Goal: Ask a question

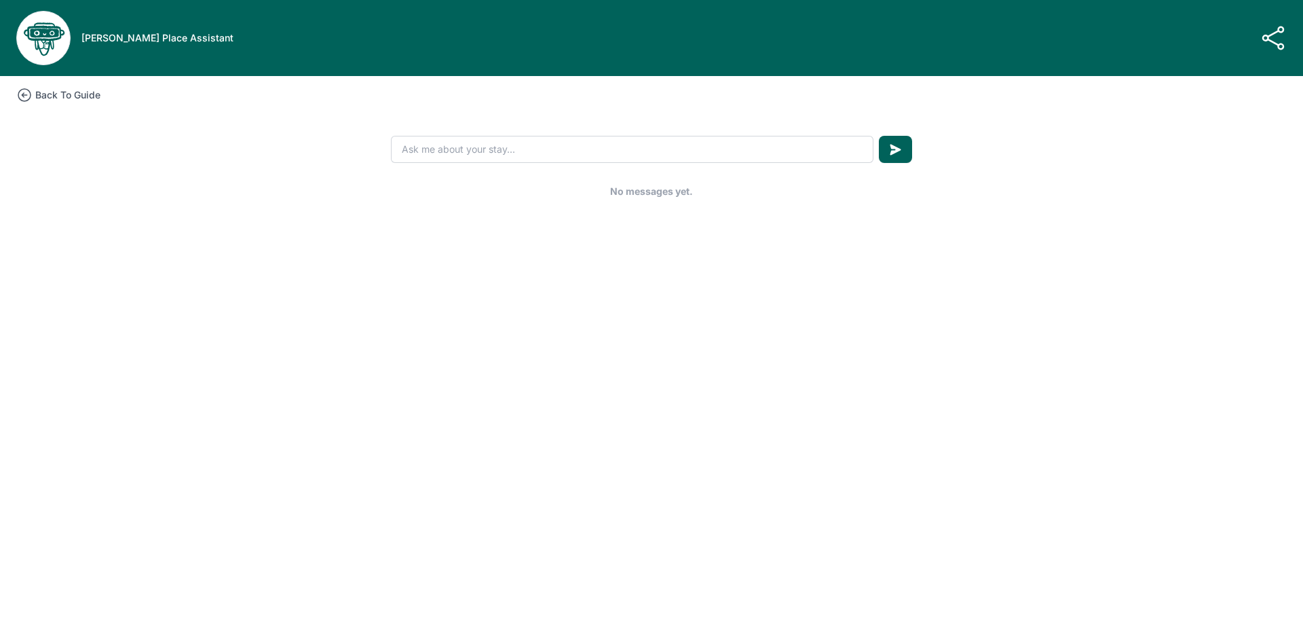
click at [29, 93] on icon at bounding box center [24, 95] width 16 height 16
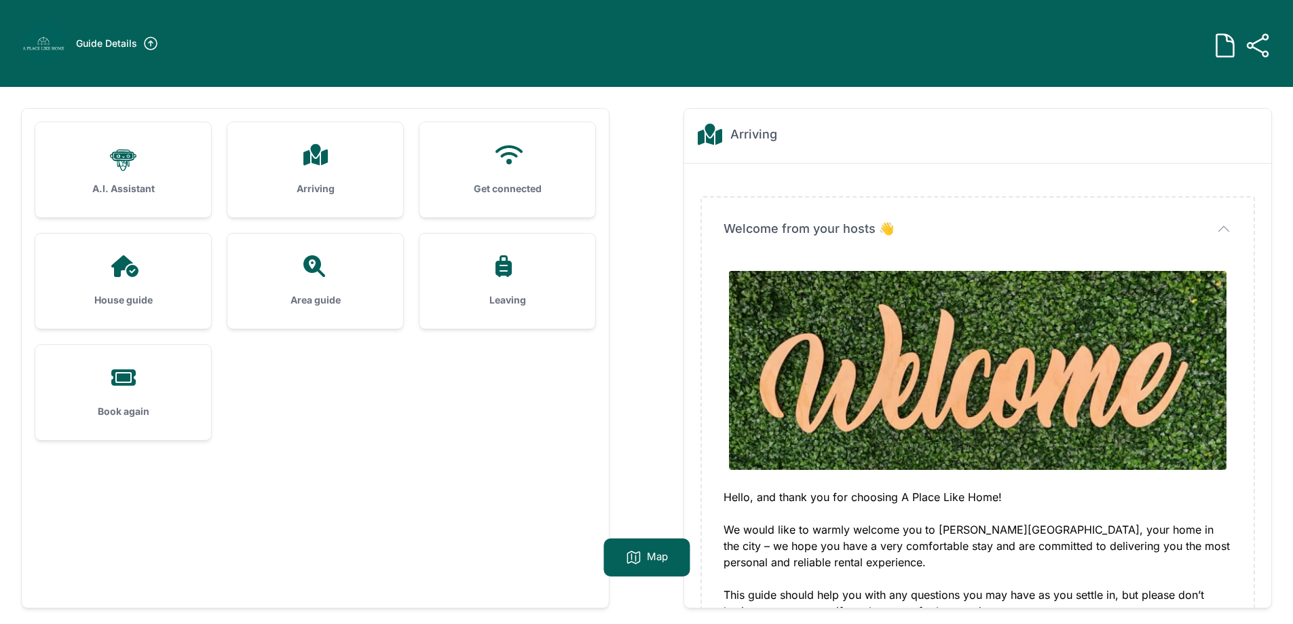
click at [179, 150] on div ".cls-1 { stroke-width: 0px; }" at bounding box center [123, 160] width 132 height 33
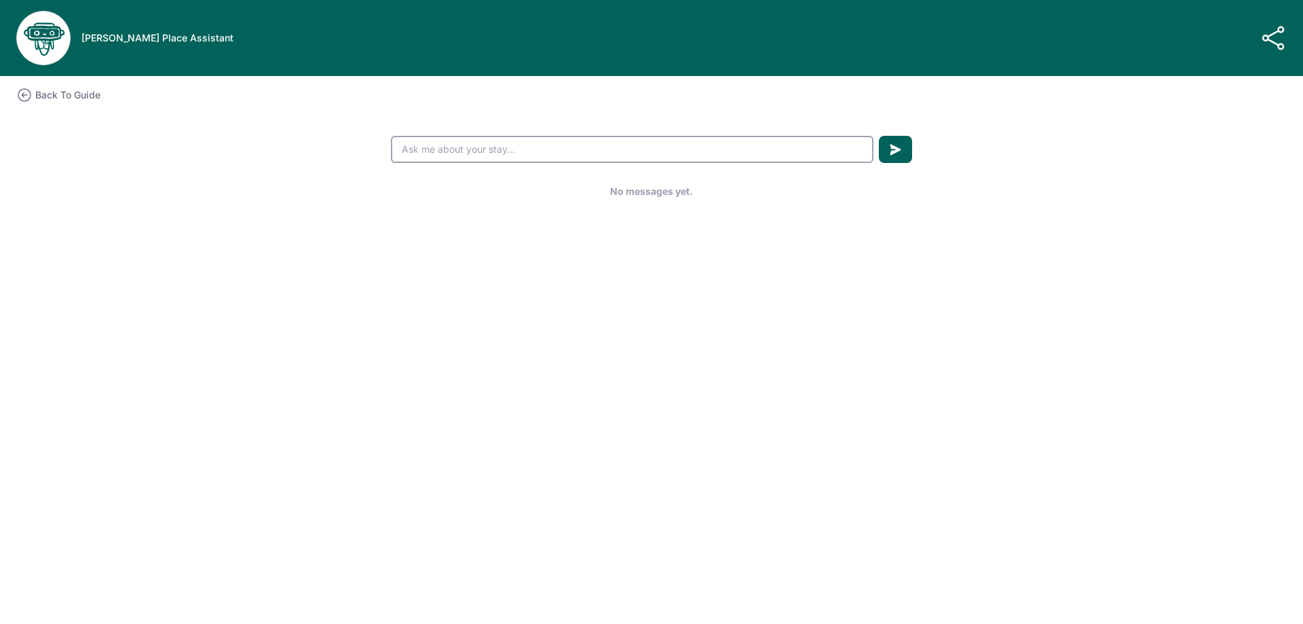
click at [581, 155] on input "text" at bounding box center [632, 149] width 483 height 27
type input "Where to park"
click at [879, 136] on button "submit" at bounding box center [895, 149] width 33 height 27
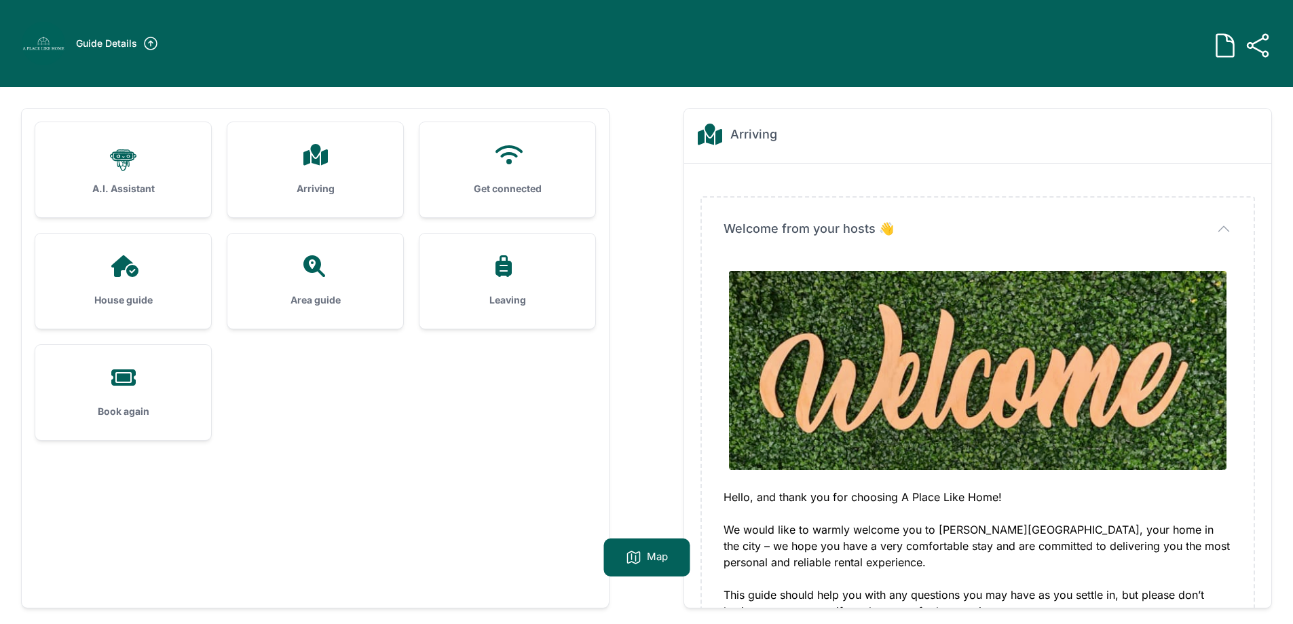
click at [347, 142] on div "Arriving" at bounding box center [315, 169] width 176 height 95
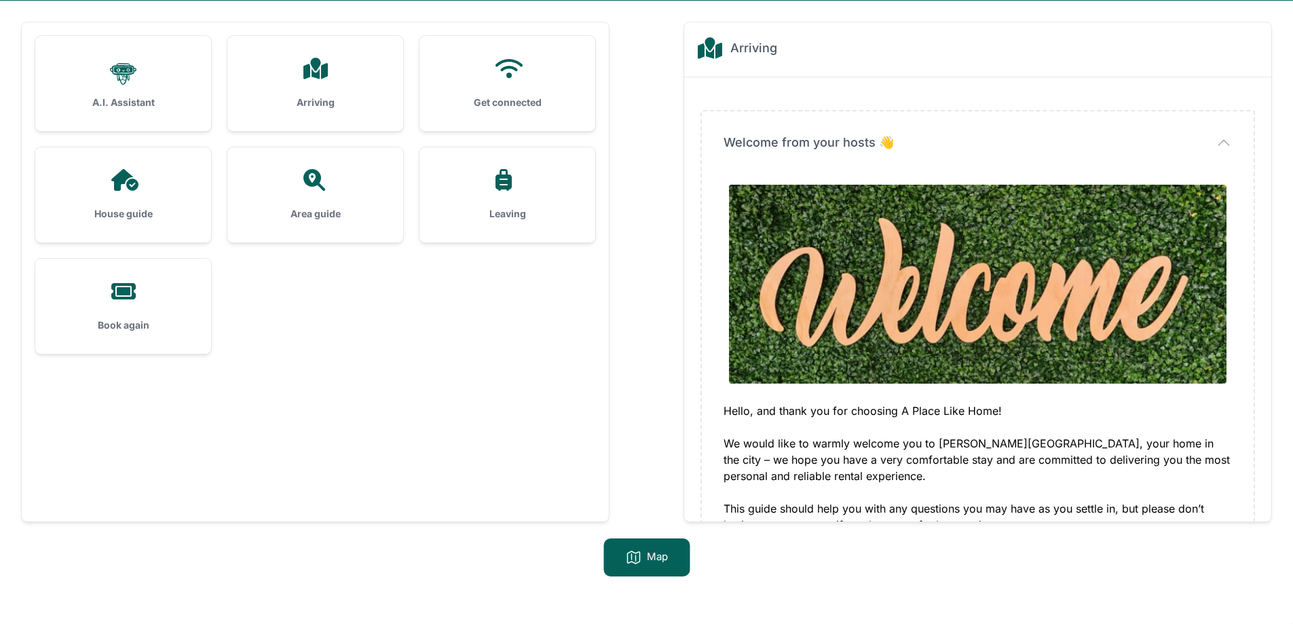
scroll to position [87, 0]
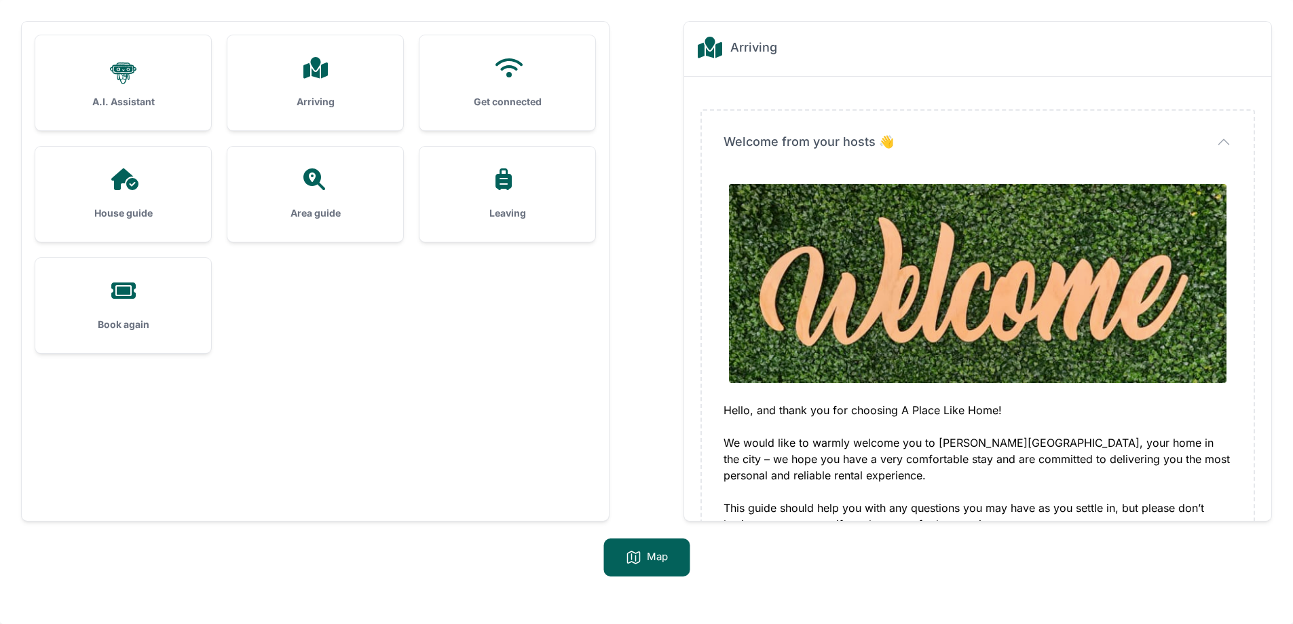
click at [320, 93] on div "Arriving" at bounding box center [315, 82] width 176 height 95
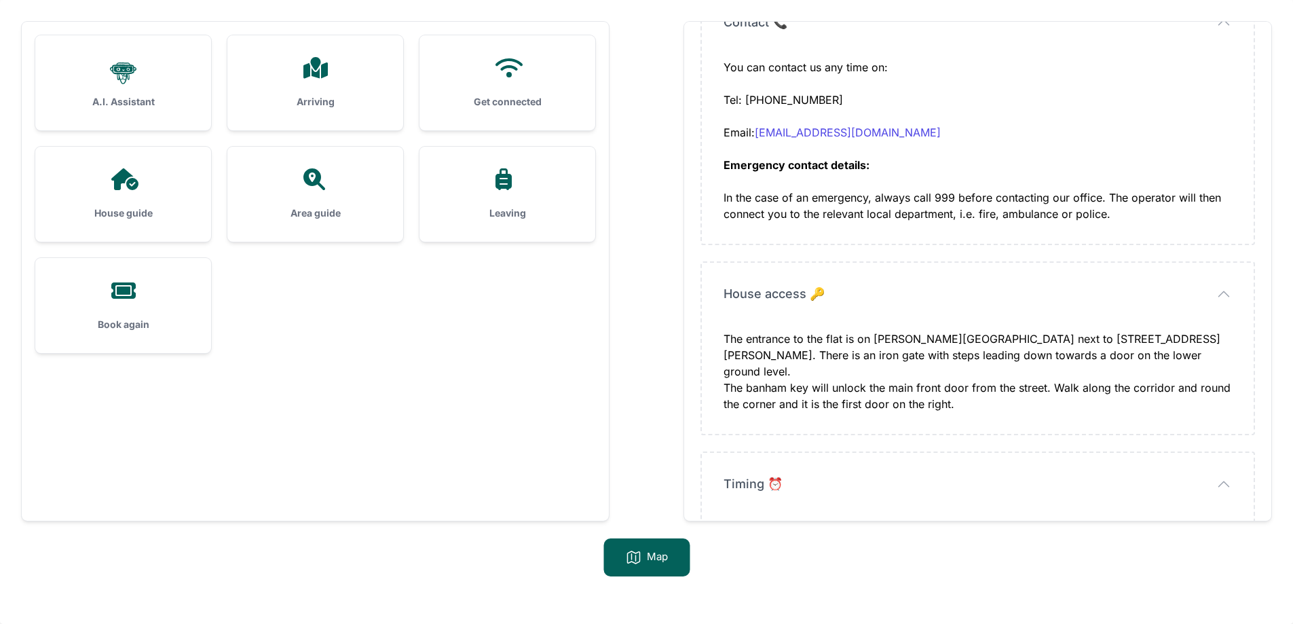
scroll to position [629, 0]
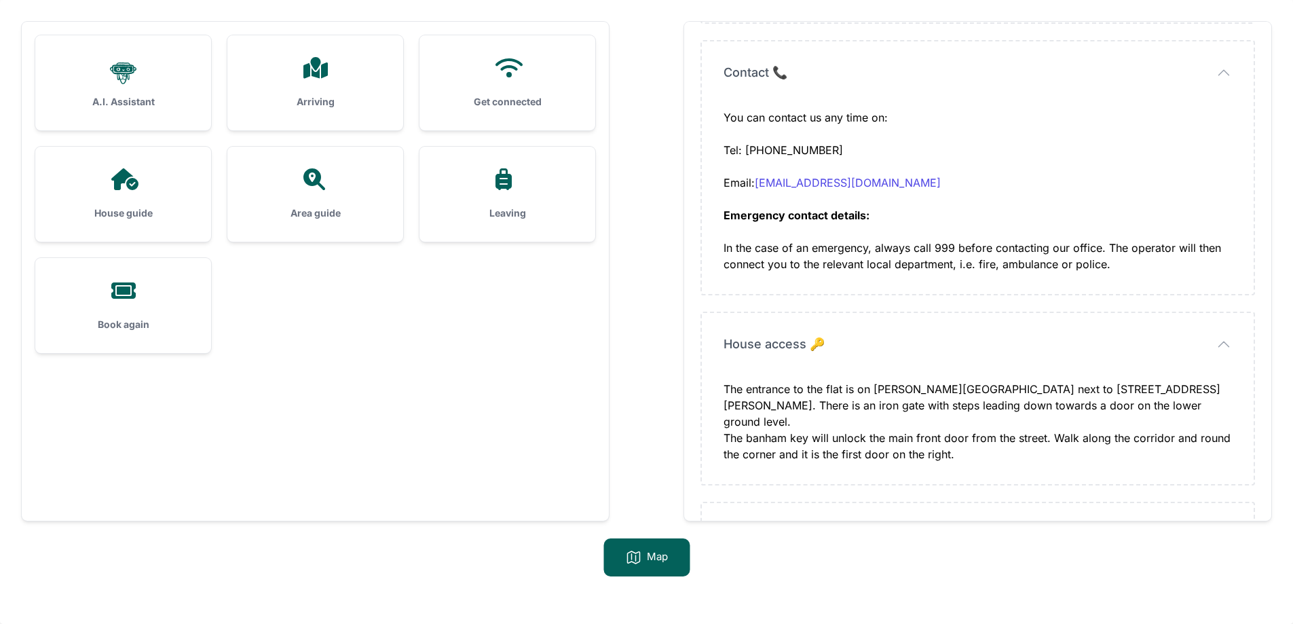
click at [557, 82] on div "Get connected" at bounding box center [507, 82] width 176 height 95
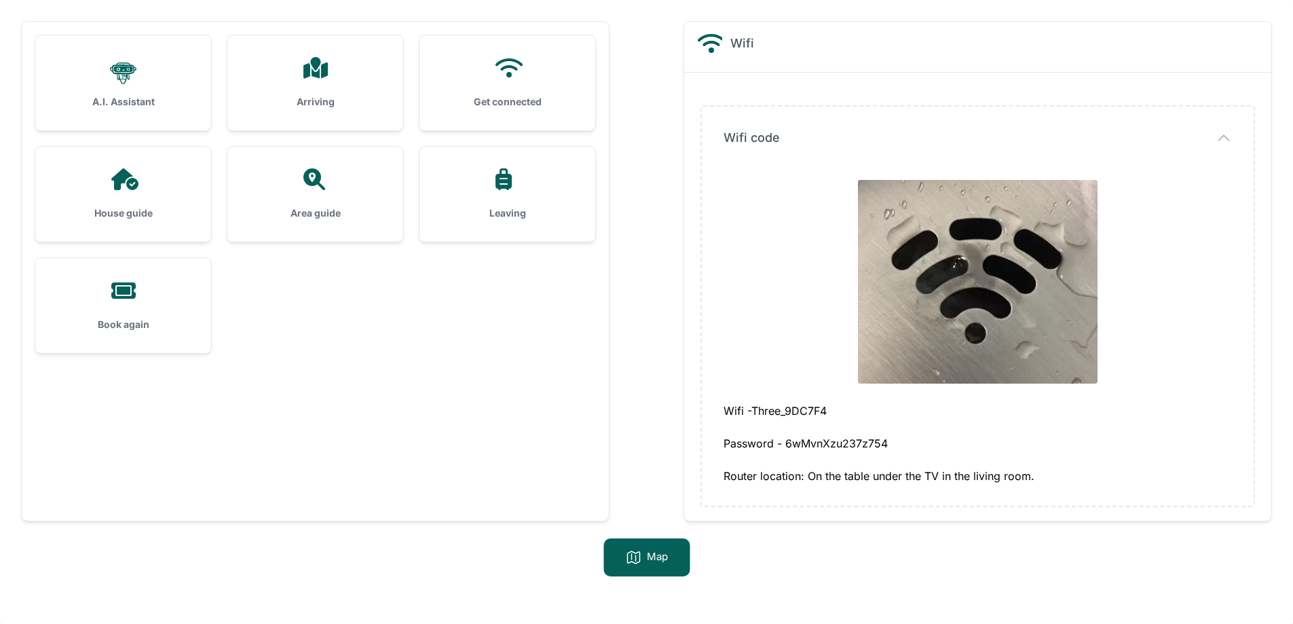
scroll to position [7, 0]
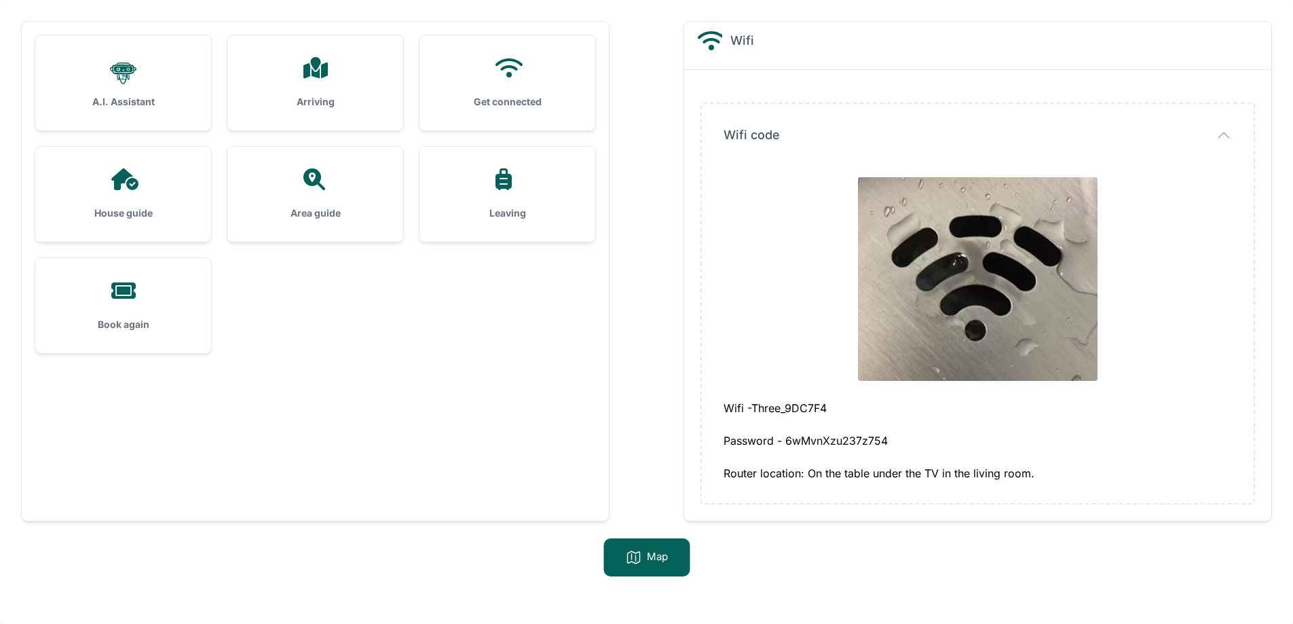
click at [64, 219] on h3 "House guide" at bounding box center [123, 213] width 132 height 14
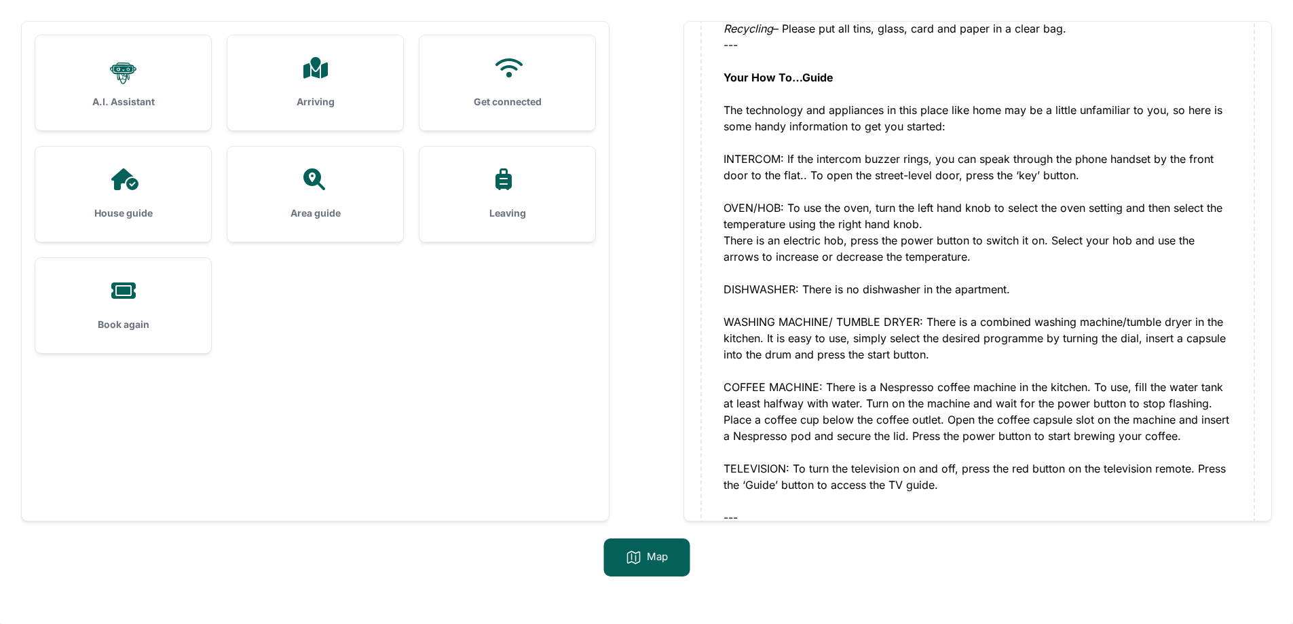
scroll to position [987, 0]
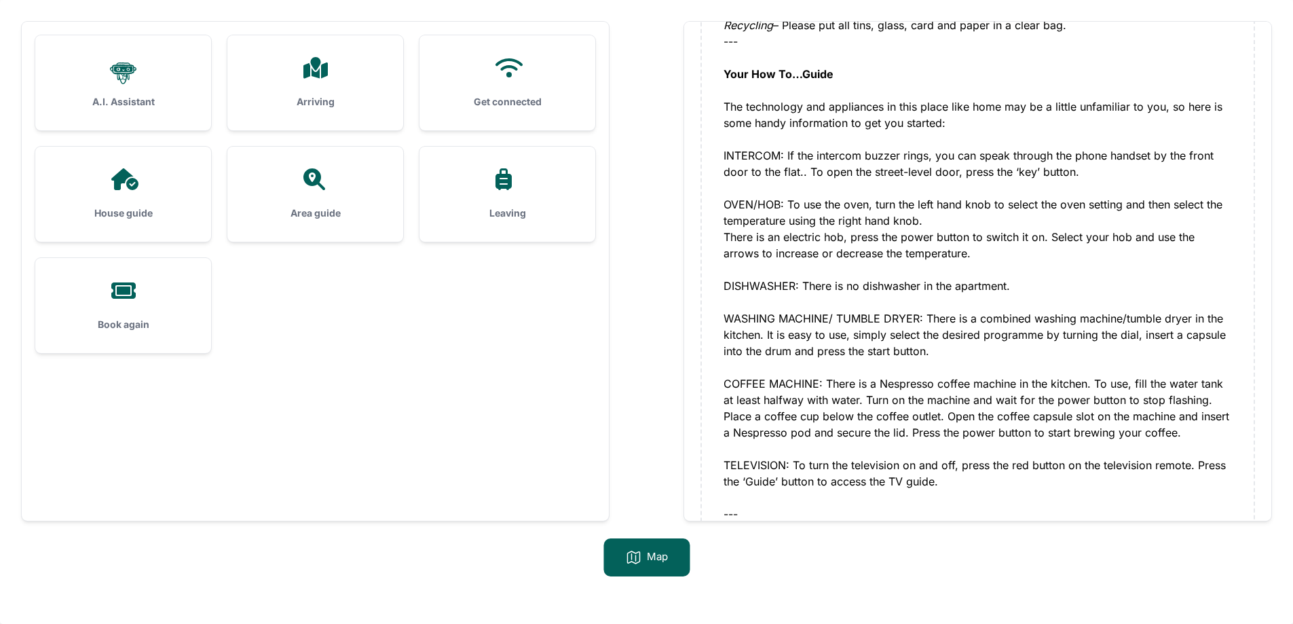
click at [523, 201] on div "Leaving" at bounding box center [507, 194] width 176 height 95
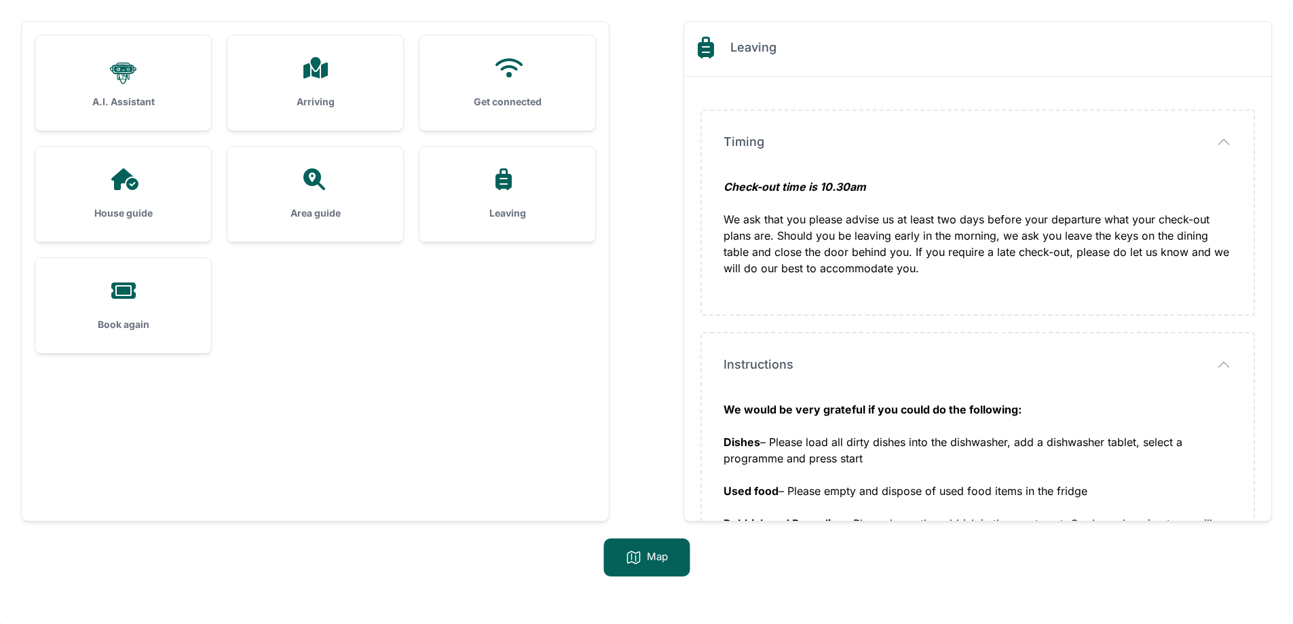
click at [294, 162] on div "Area guide" at bounding box center [315, 194] width 176 height 95
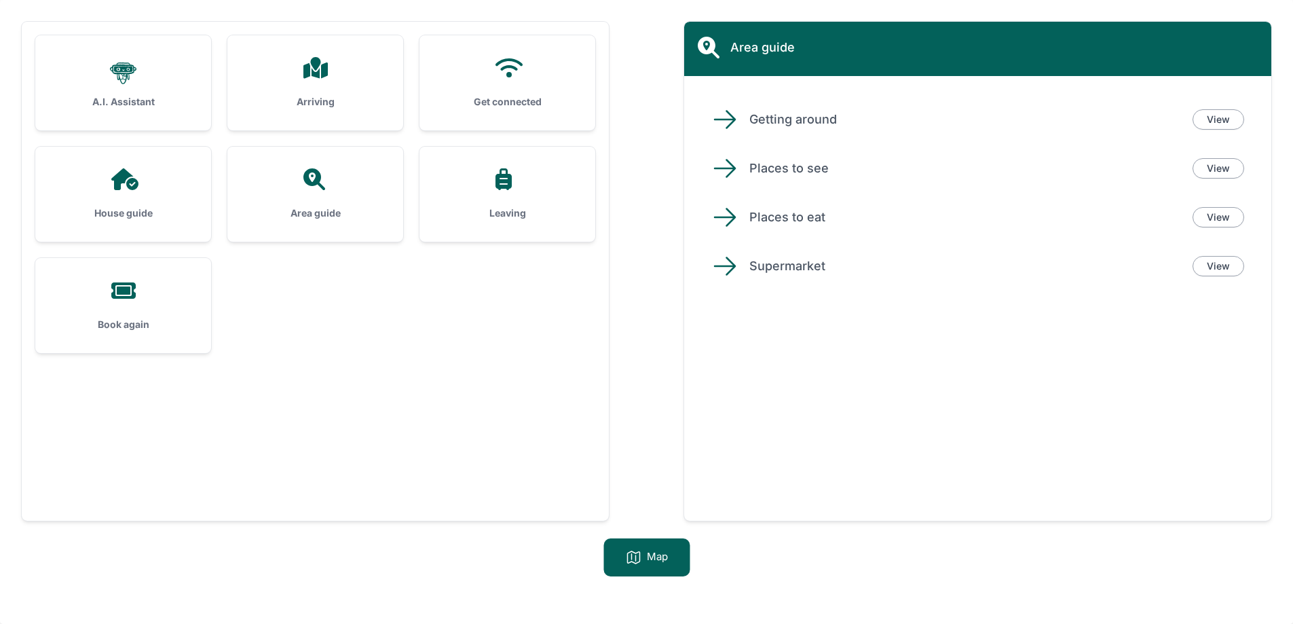
click at [157, 296] on div at bounding box center [123, 291] width 132 height 22
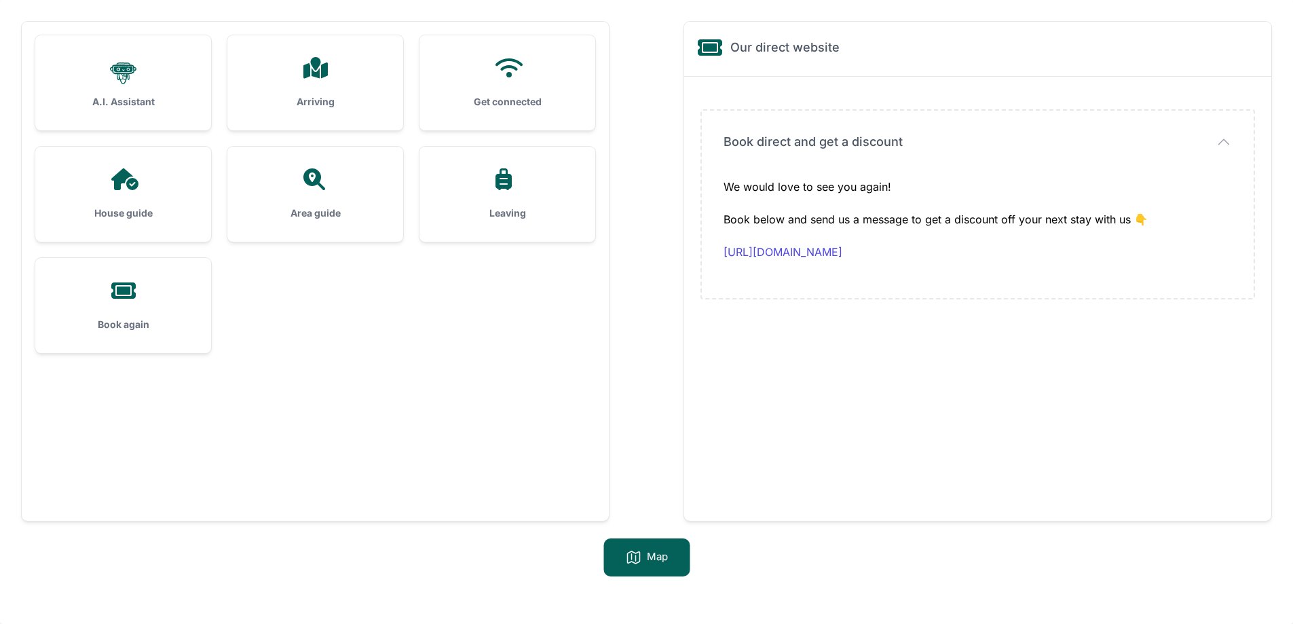
click at [162, 183] on div at bounding box center [123, 179] width 132 height 22
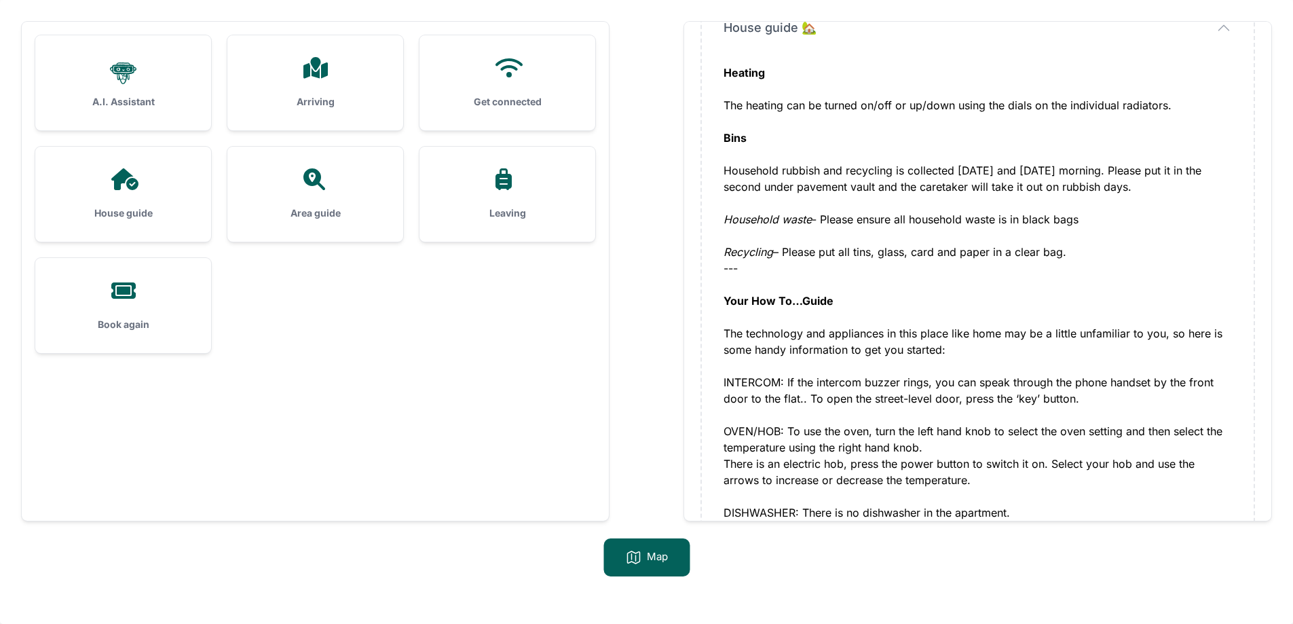
scroll to position [747, 0]
